Goal: Use online tool/utility: Utilize a website feature to perform a specific function

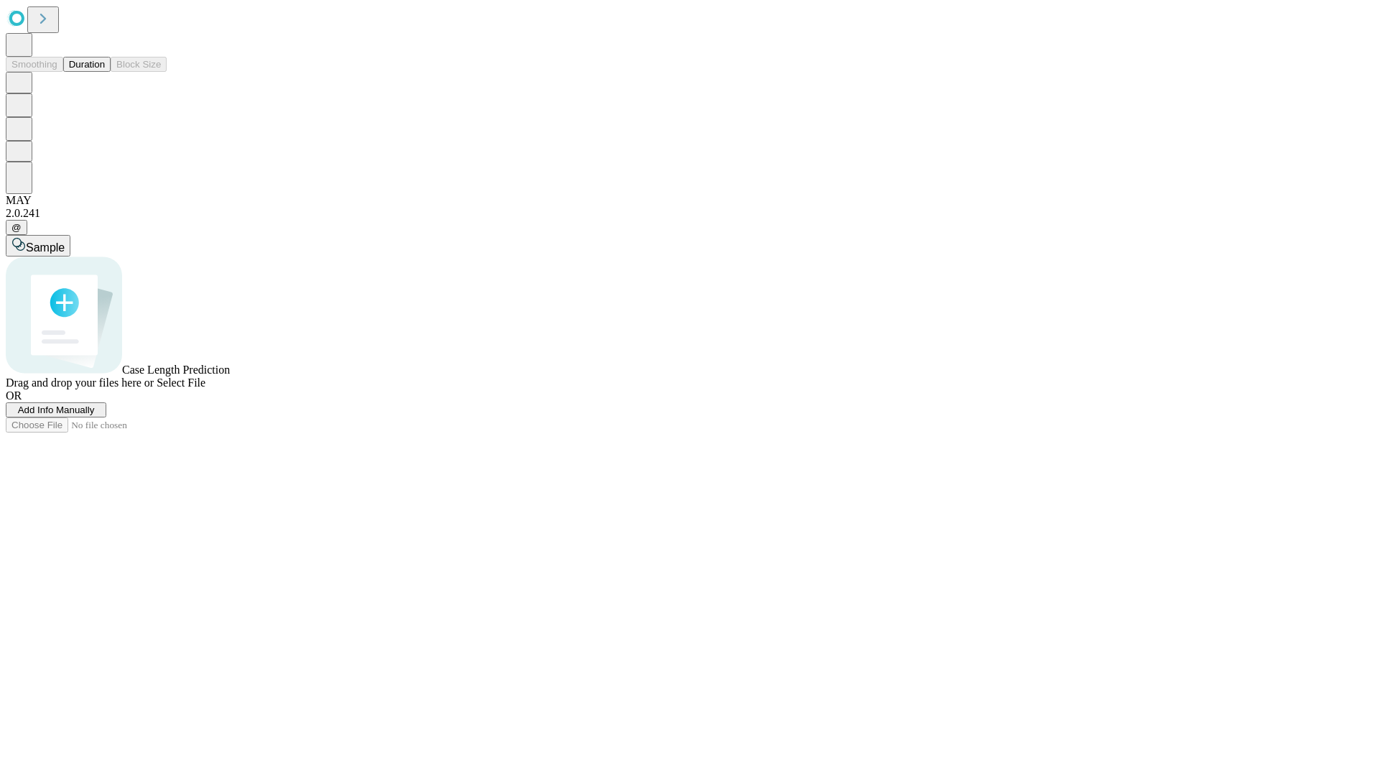
click at [95, 415] on span "Add Info Manually" at bounding box center [56, 409] width 77 height 11
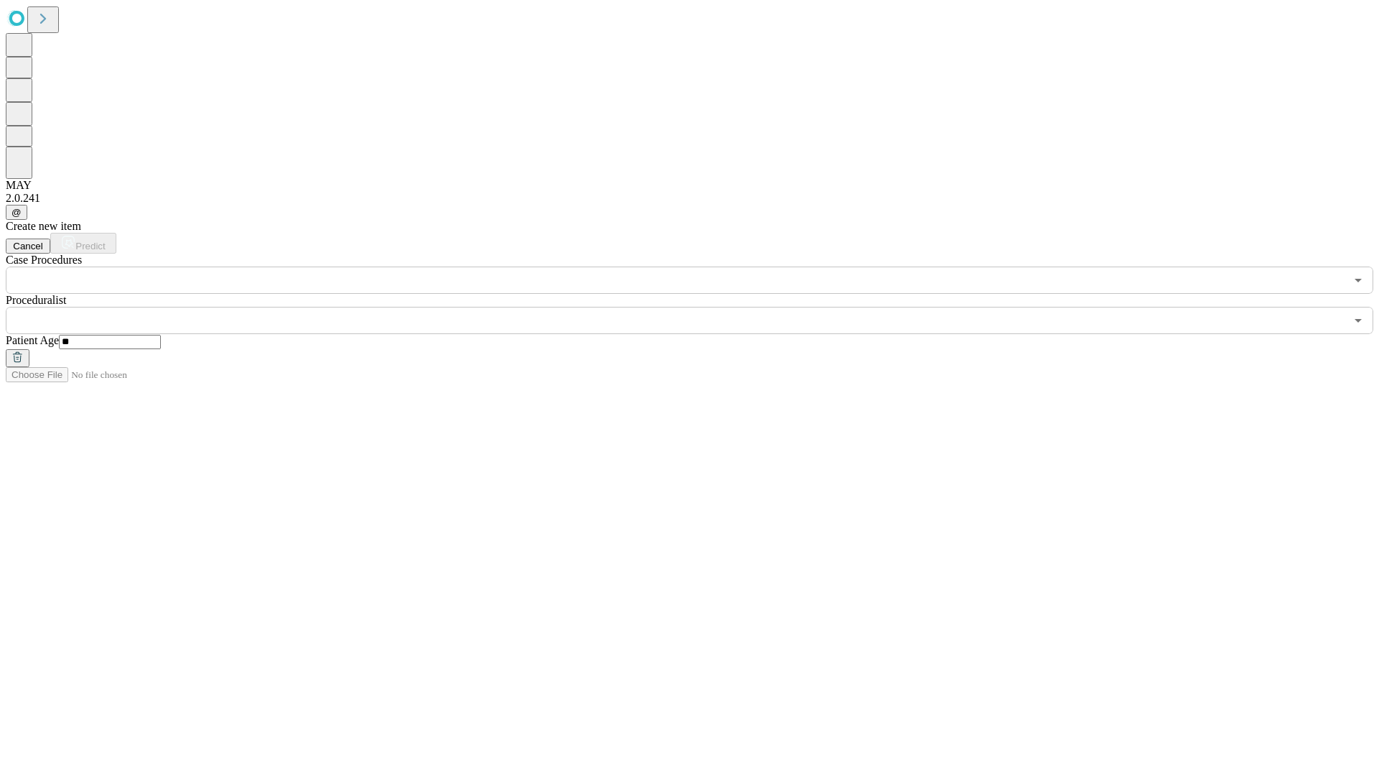
type input "**"
click at [700, 307] on input "text" at bounding box center [675, 320] width 1339 height 27
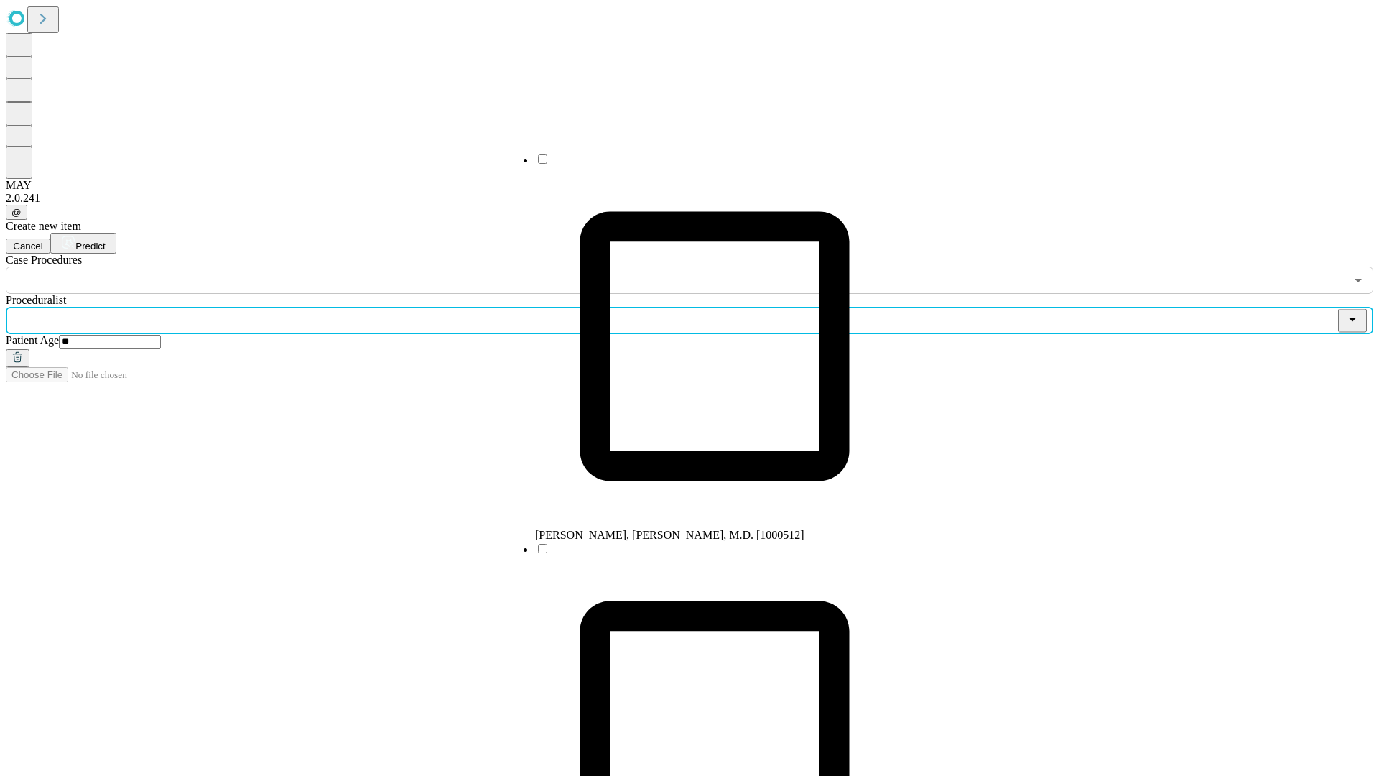
click at [700, 164] on li "[PERSON_NAME], [PERSON_NAME], M.D. [1000512]" at bounding box center [714, 346] width 359 height 389
click at [302, 266] on input "text" at bounding box center [675, 279] width 1339 height 27
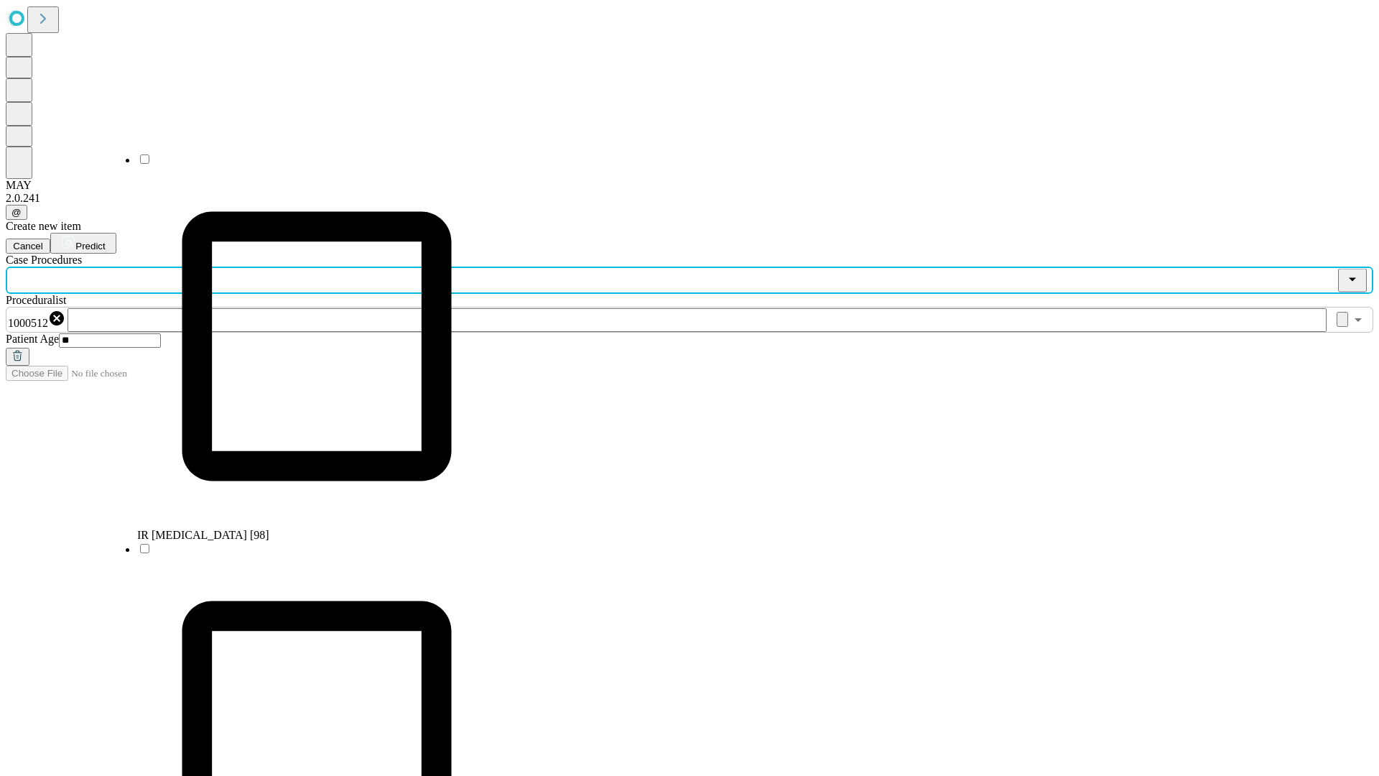
click at [302, 164] on li "IR [MEDICAL_DATA] [98]" at bounding box center [316, 346] width 359 height 389
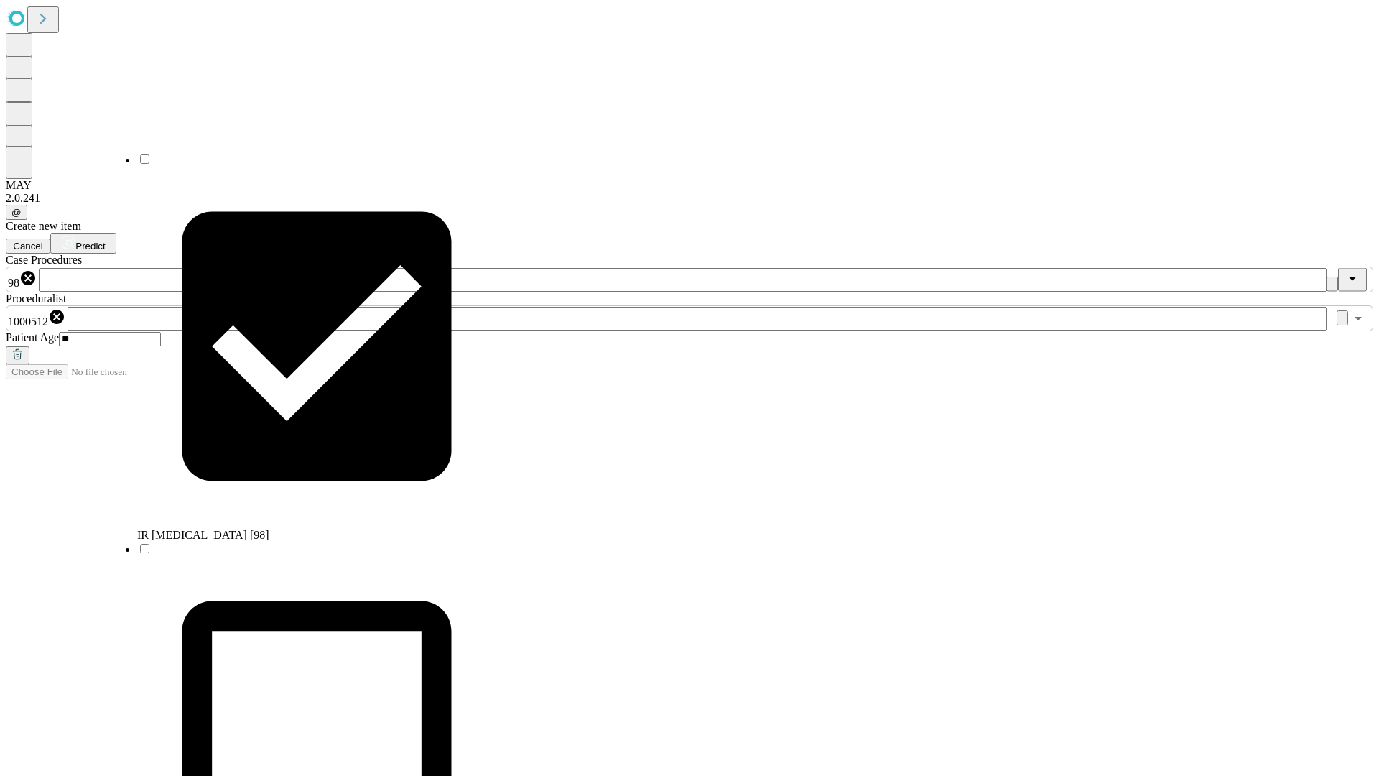
click at [105, 241] on span "Predict" at bounding box center [89, 246] width 29 height 11
